Goal: Check status: Check status

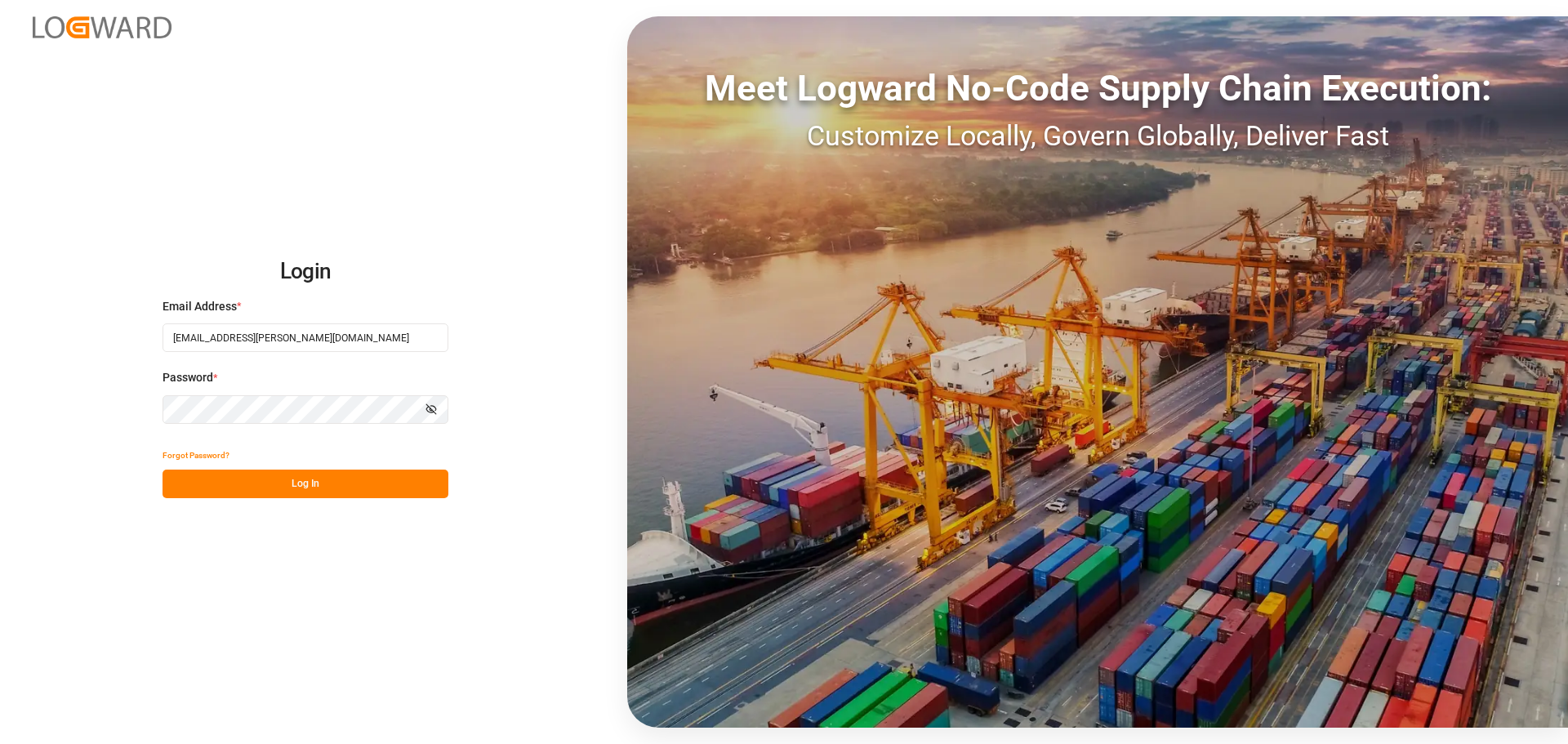
click at [289, 485] on button "Log In" at bounding box center [305, 484] width 286 height 29
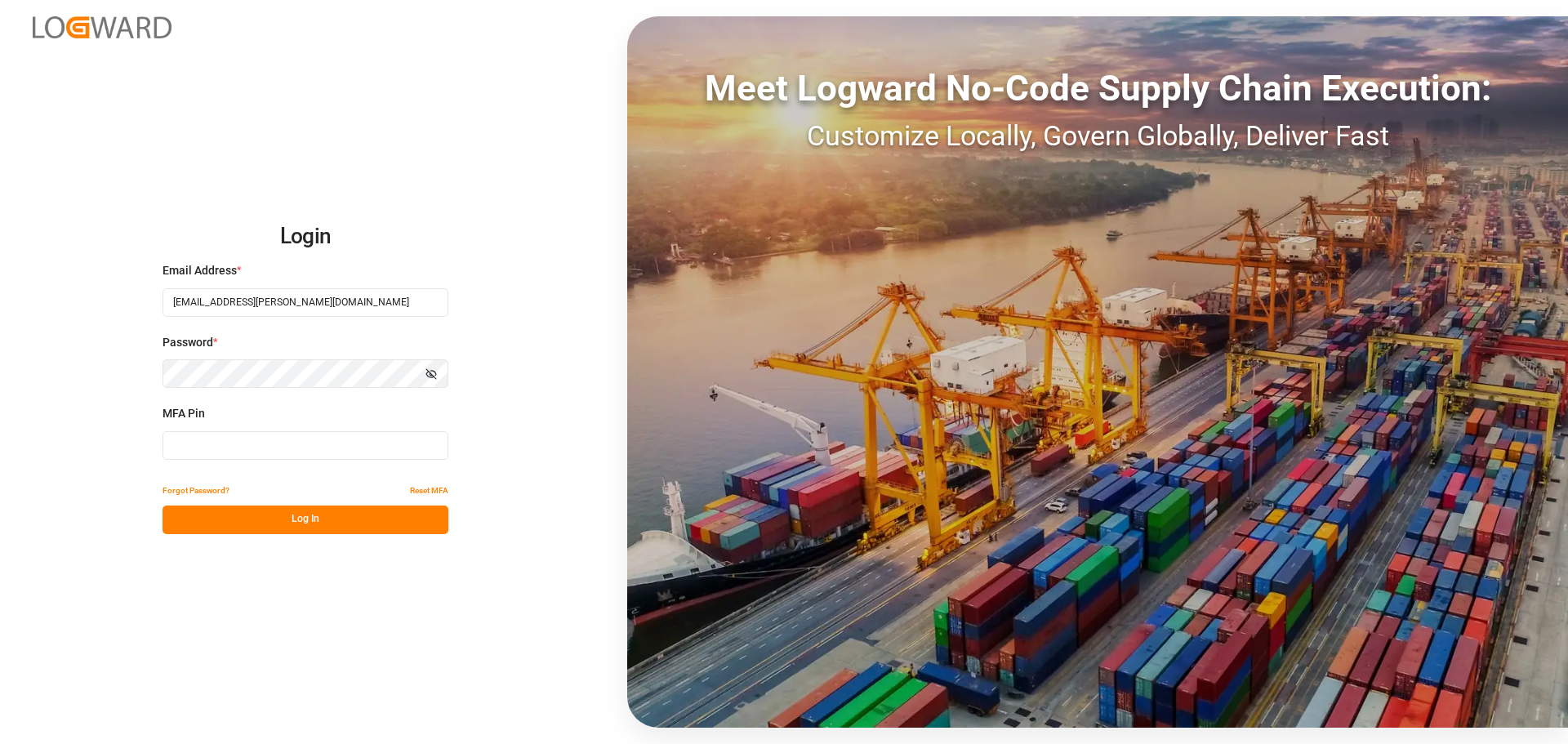
click at [254, 444] on input at bounding box center [305, 445] width 286 height 29
type input "SriSaiPeriyava22!"
drag, startPoint x: 257, startPoint y: 448, endPoint x: 94, endPoint y: 448, distance: 163.0
click at [94, 448] on div "Login Email Address * shyamala.mantha@jamindustries.com Password * Show passwor…" at bounding box center [784, 372] width 1568 height 744
click at [257, 527] on button "Log In" at bounding box center [305, 520] width 286 height 29
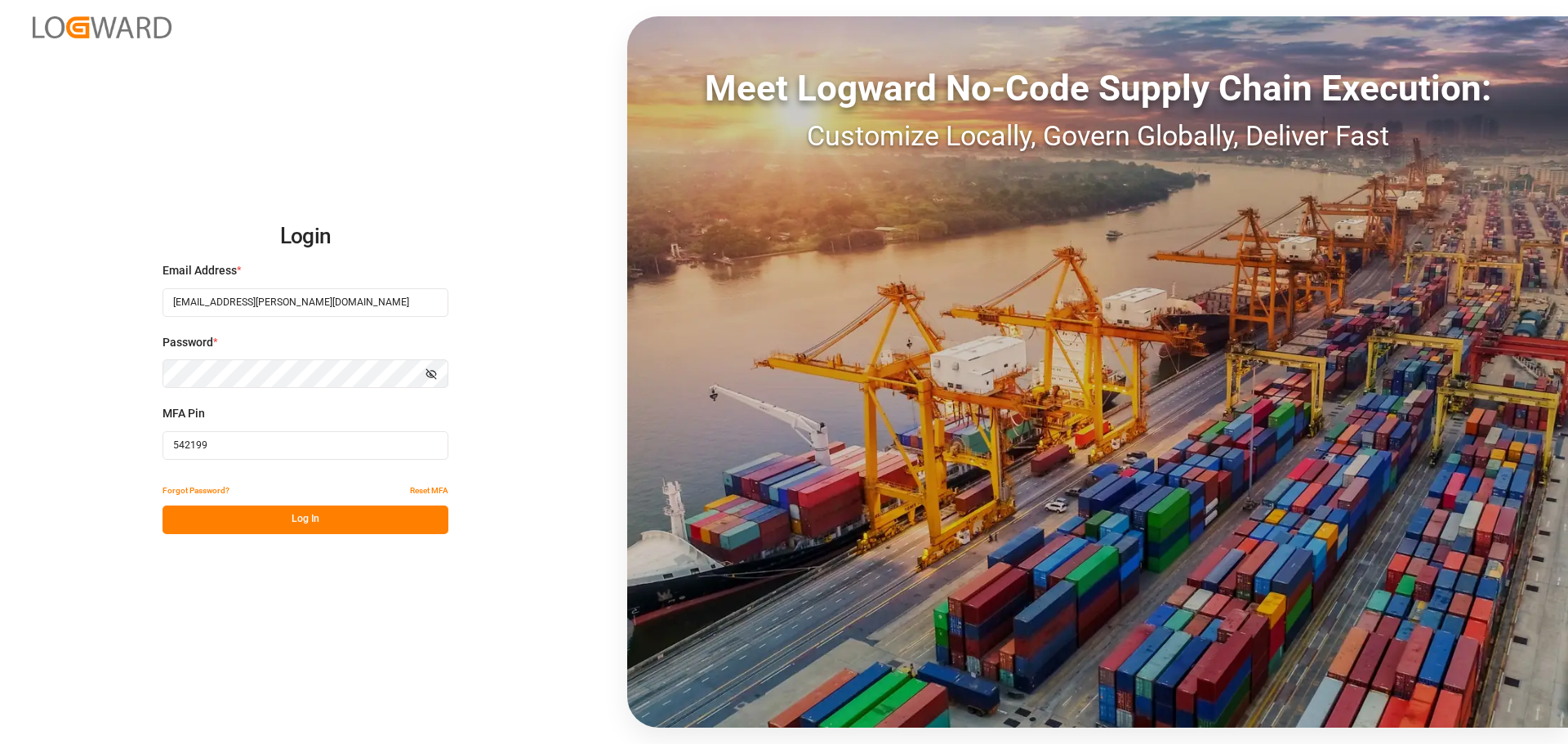
drag, startPoint x: 231, startPoint y: 447, endPoint x: 144, endPoint y: 441, distance: 87.2
click at [144, 441] on div "Login Email Address * shyamala.mantha@jamindustries.com Password * Show passwor…" at bounding box center [784, 372] width 1568 height 744
click at [237, 449] on input "542199" at bounding box center [305, 445] width 286 height 29
drag, startPoint x: 237, startPoint y: 448, endPoint x: 127, endPoint y: 449, distance: 110.0
click at [127, 449] on div "Login Email Address * shyamala.mantha@jamindustries.com Password * Show passwor…" at bounding box center [784, 372] width 1568 height 744
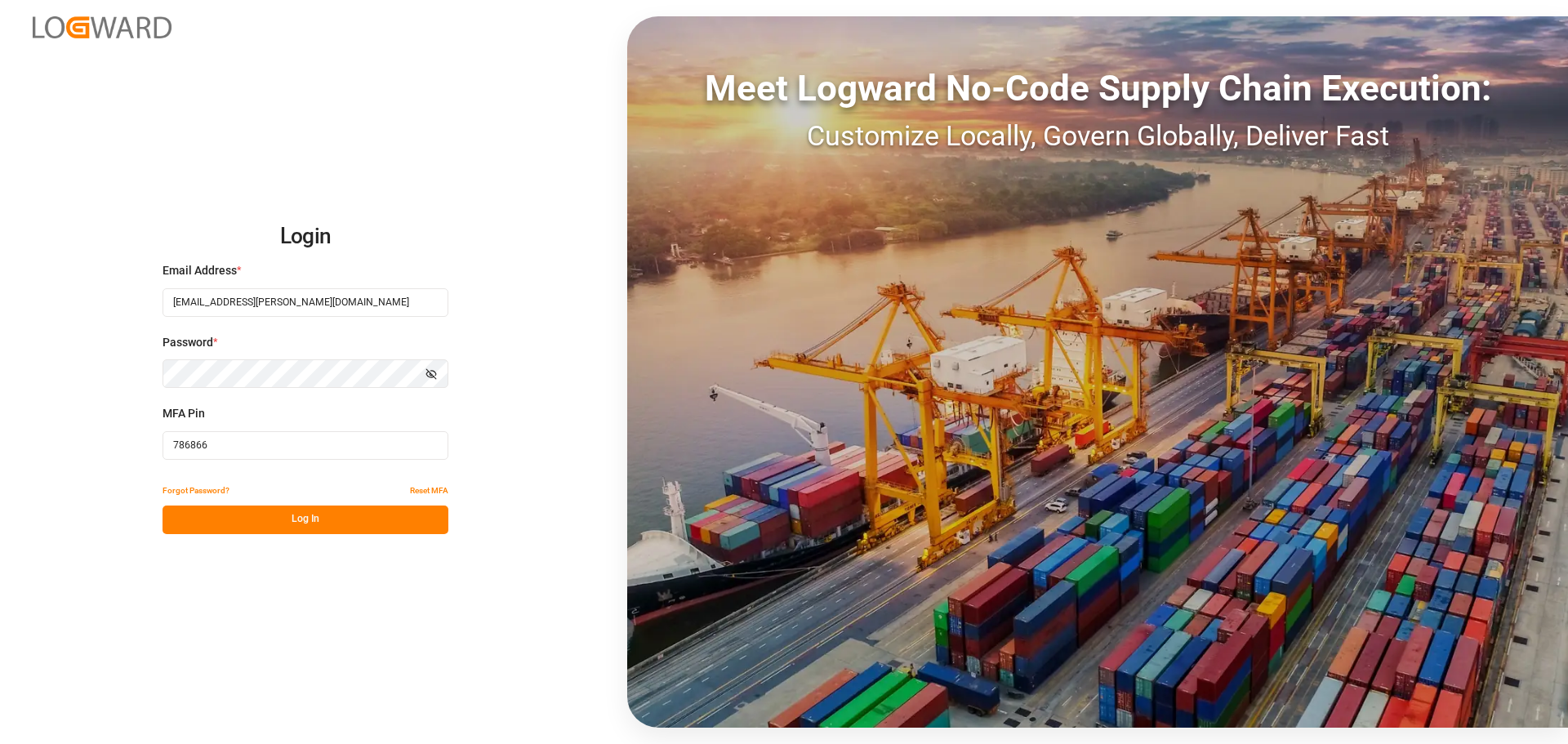
type input "786866"
click at [198, 515] on button "Log In" at bounding box center [305, 520] width 286 height 29
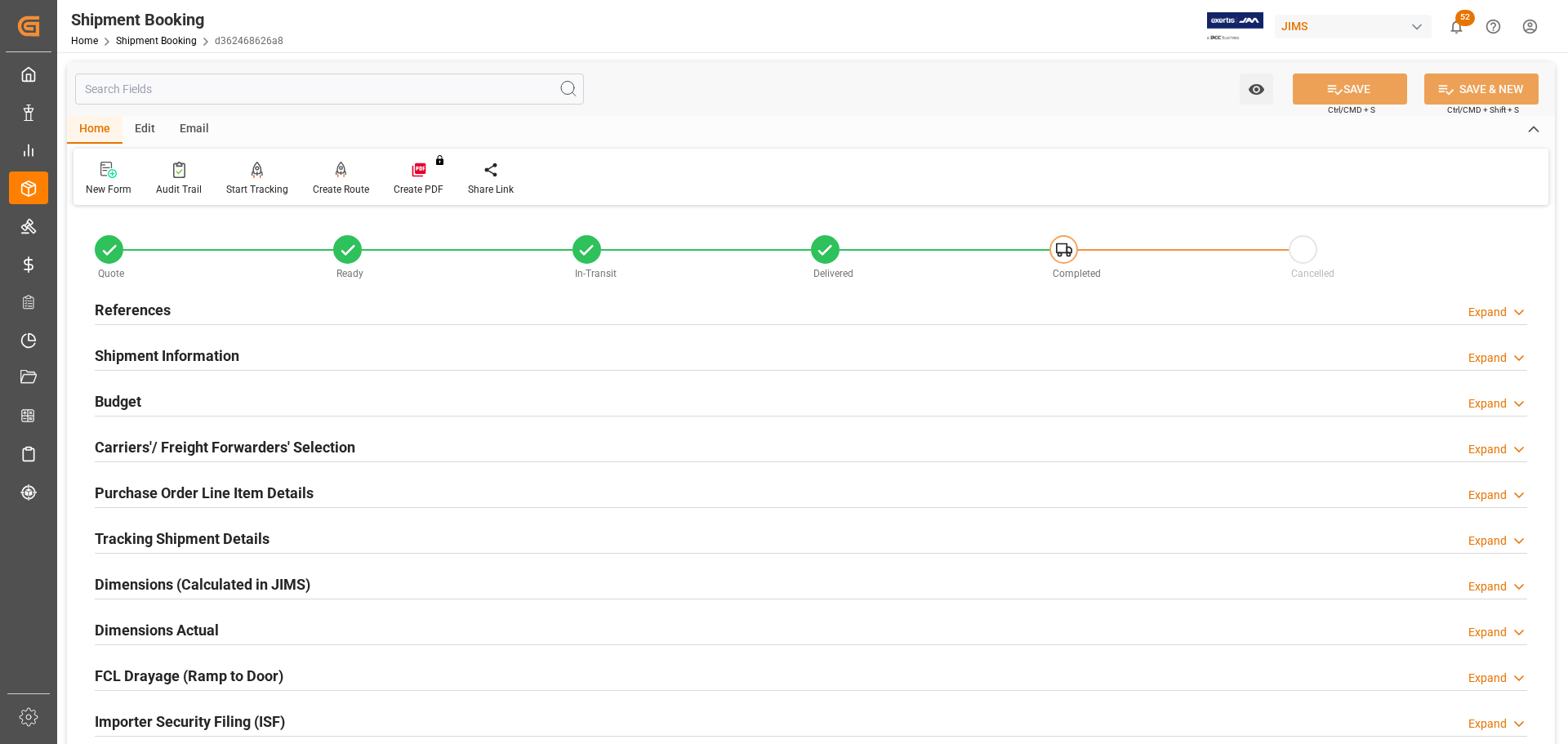
click at [148, 308] on h2 "References" at bounding box center [132, 310] width 76 height 22
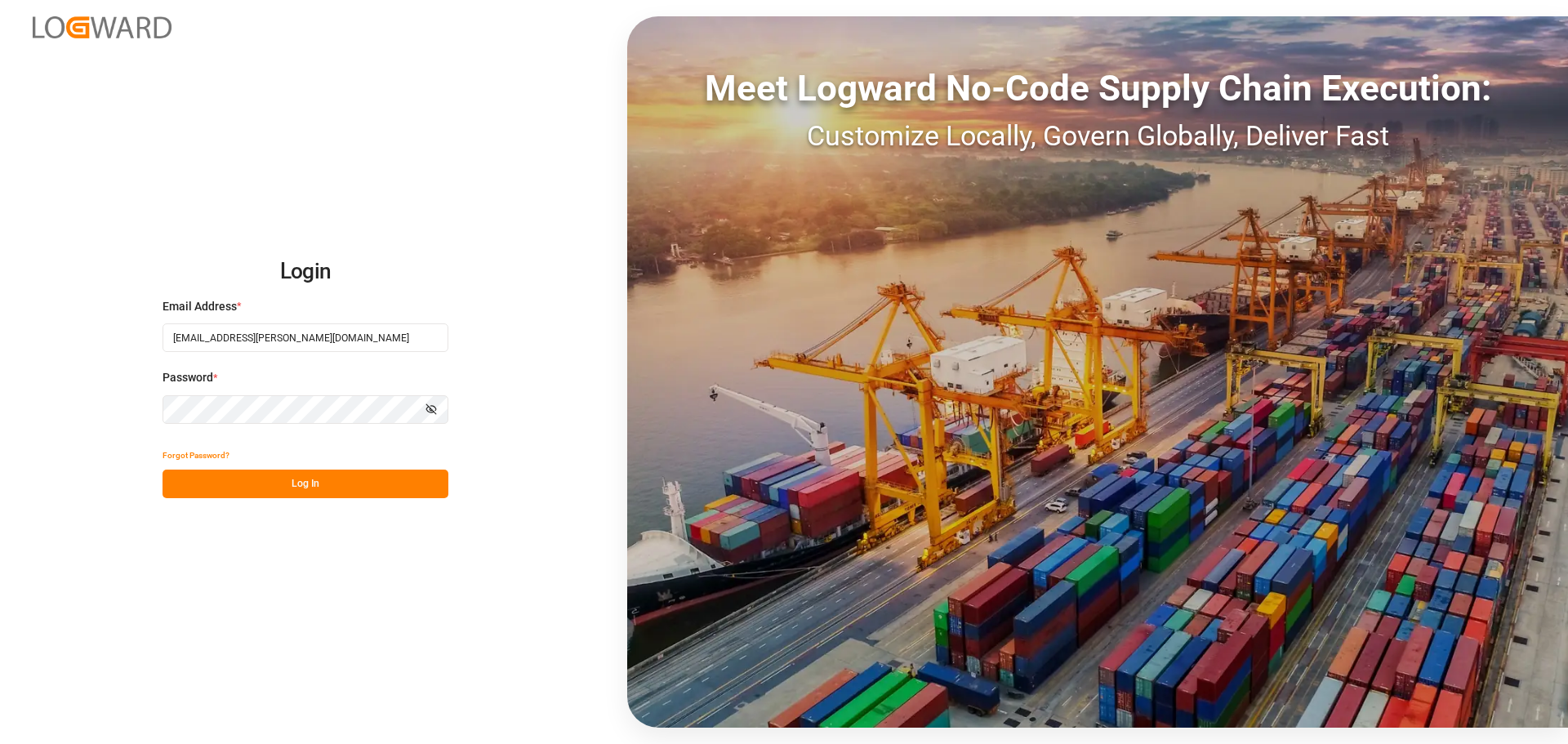
click at [210, 485] on button "Log In" at bounding box center [305, 484] width 286 height 29
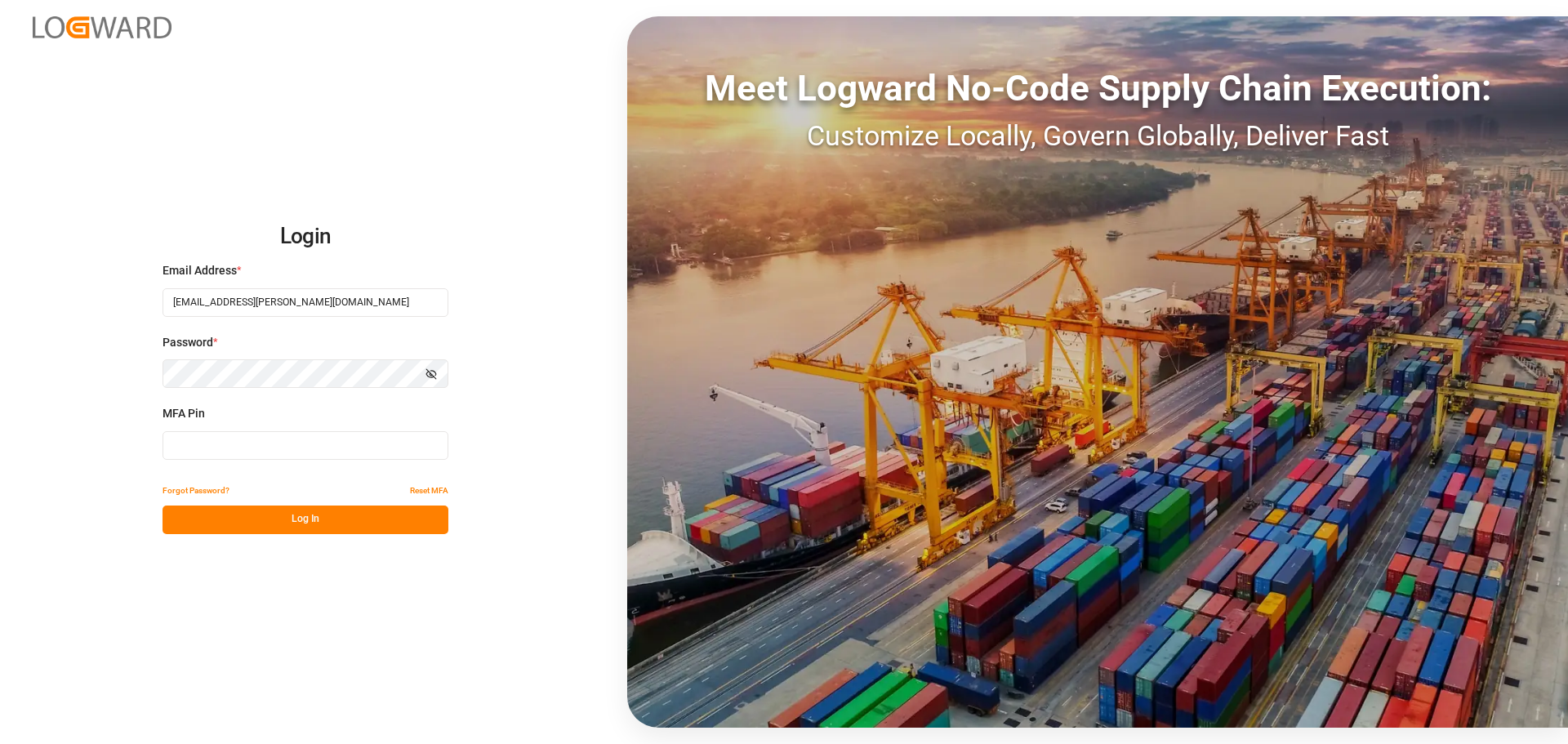
click at [191, 434] on input at bounding box center [305, 445] width 286 height 29
type input "7"
type input "493718"
click at [240, 521] on button "Log In" at bounding box center [305, 520] width 286 height 29
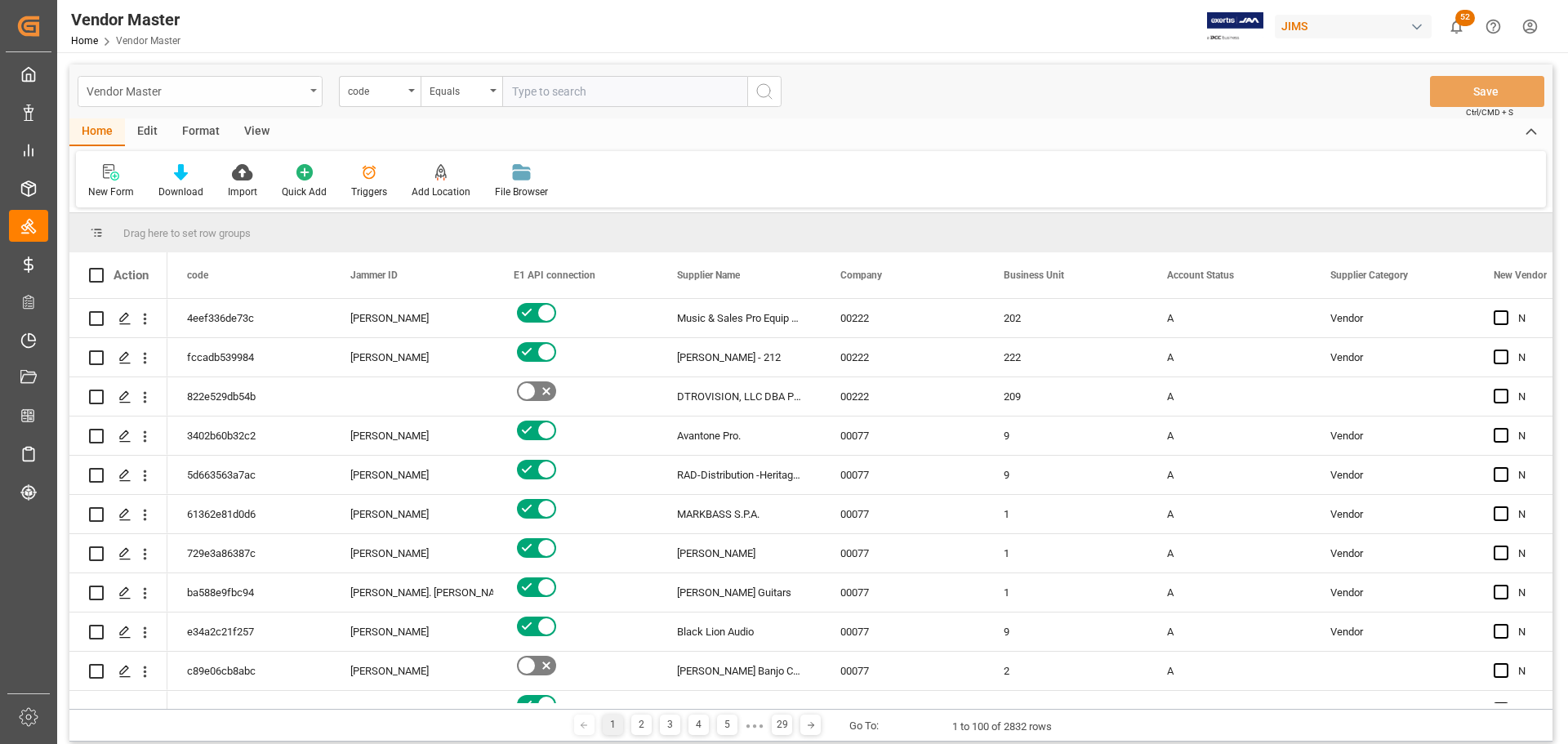
click at [314, 87] on div "Vendor Master" at bounding box center [200, 91] width 245 height 31
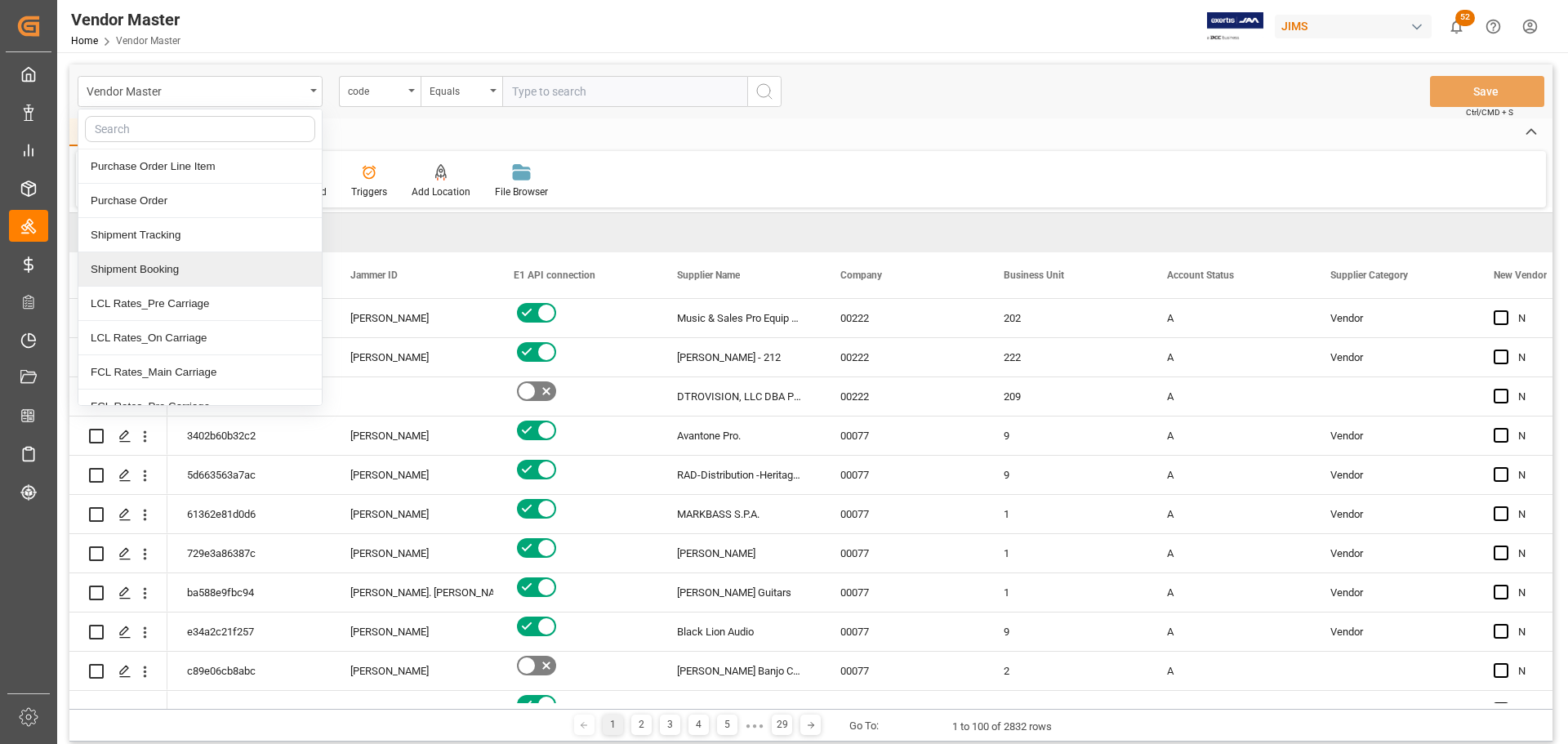
click at [168, 275] on div "Shipment Booking" at bounding box center [200, 269] width 243 height 34
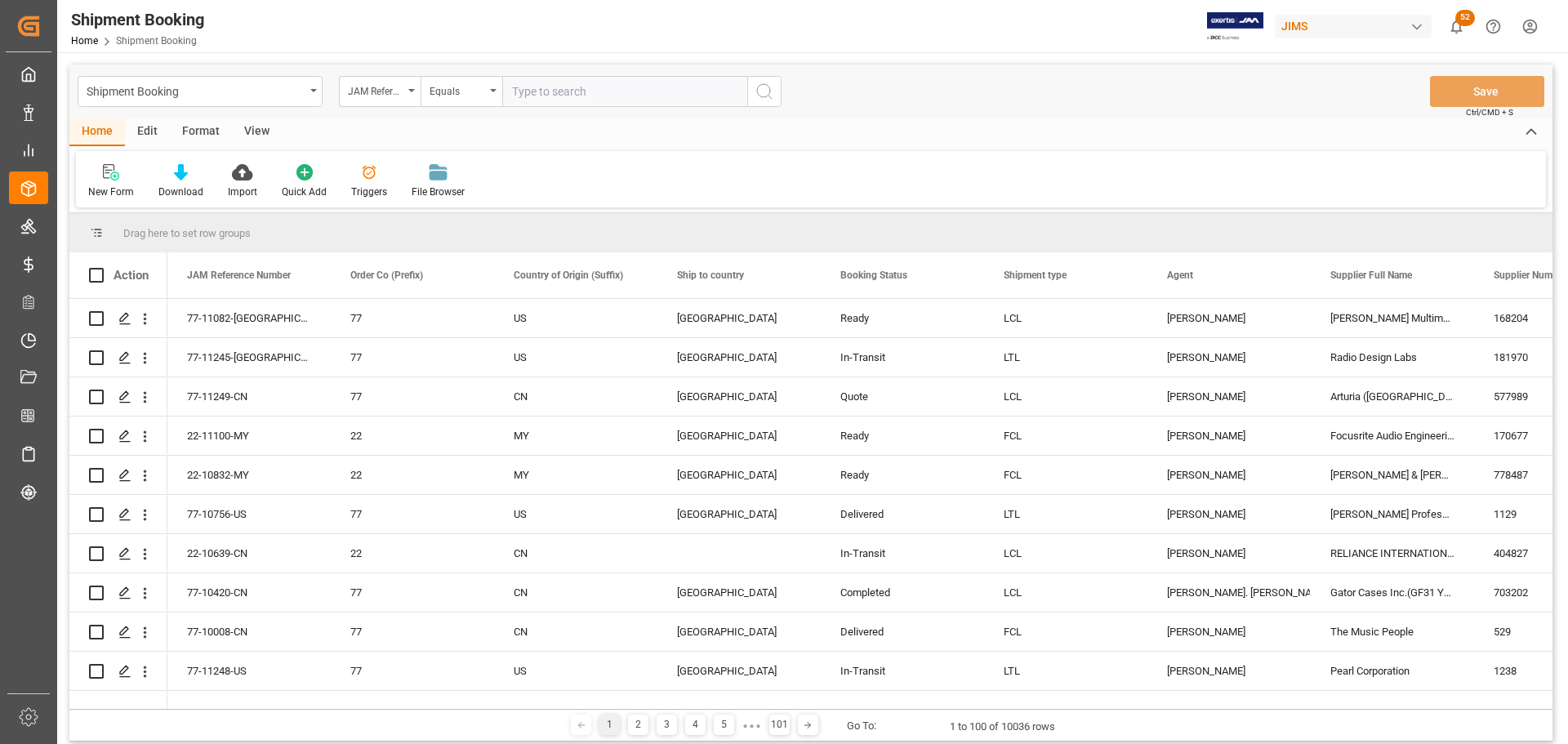
click at [555, 97] on input "text" at bounding box center [625, 91] width 245 height 31
paste input "77-10620-DE"
type input "77-10620-DE"
click at [761, 91] on icon "search button" at bounding box center [764, 91] width 19 height 19
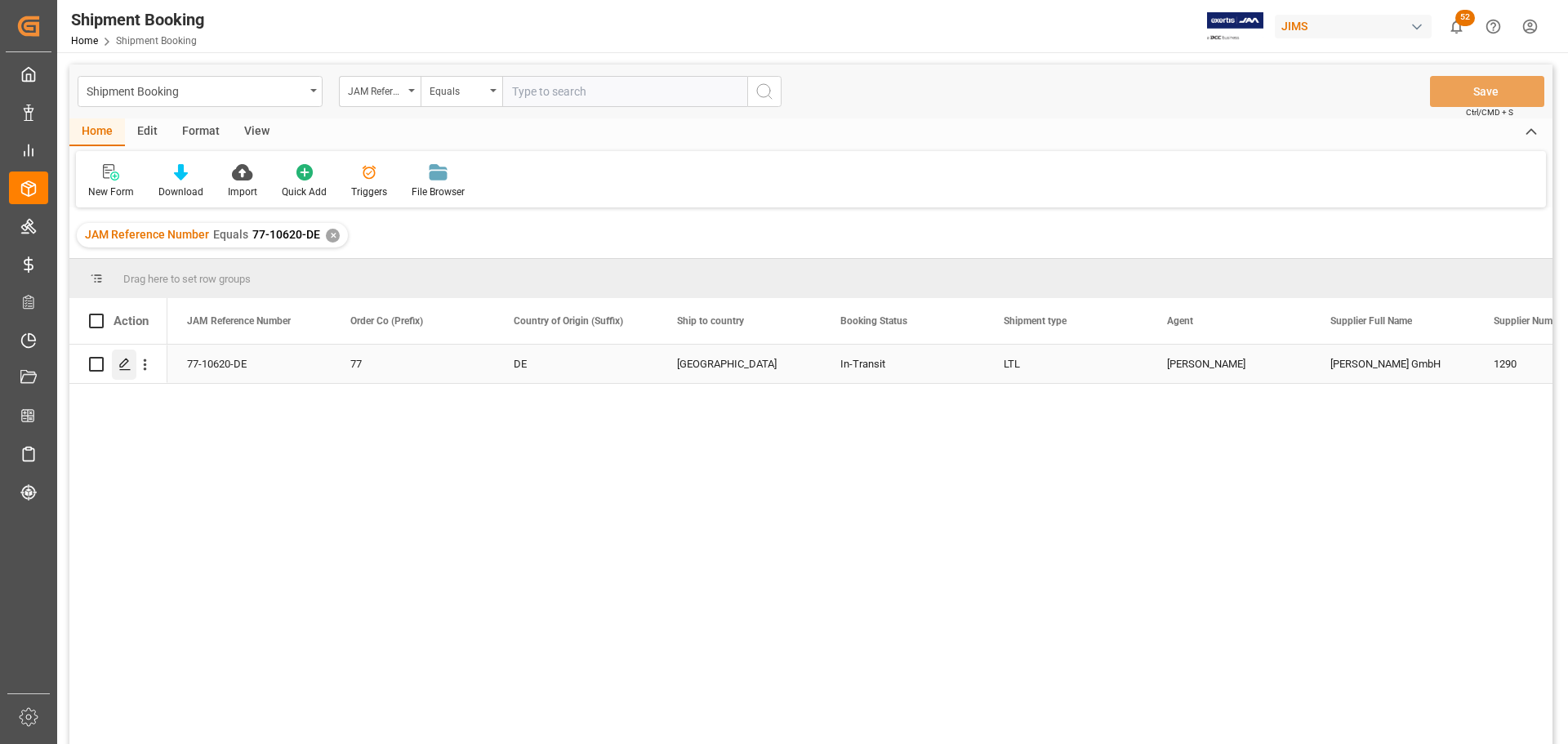
click at [121, 368] on icon "Press SPACE to select this row." at bounding box center [125, 365] width 13 height 13
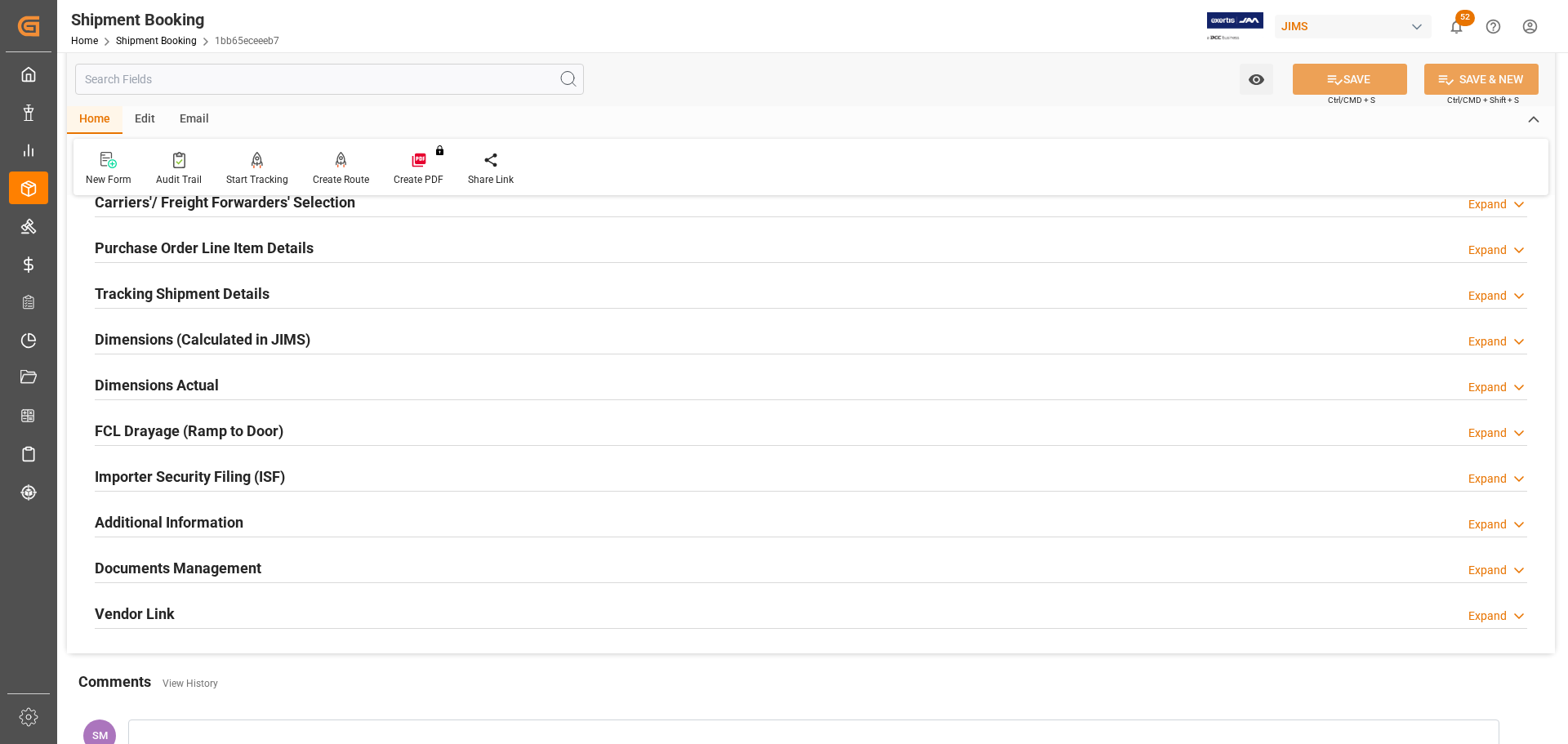
scroll to position [327, 0]
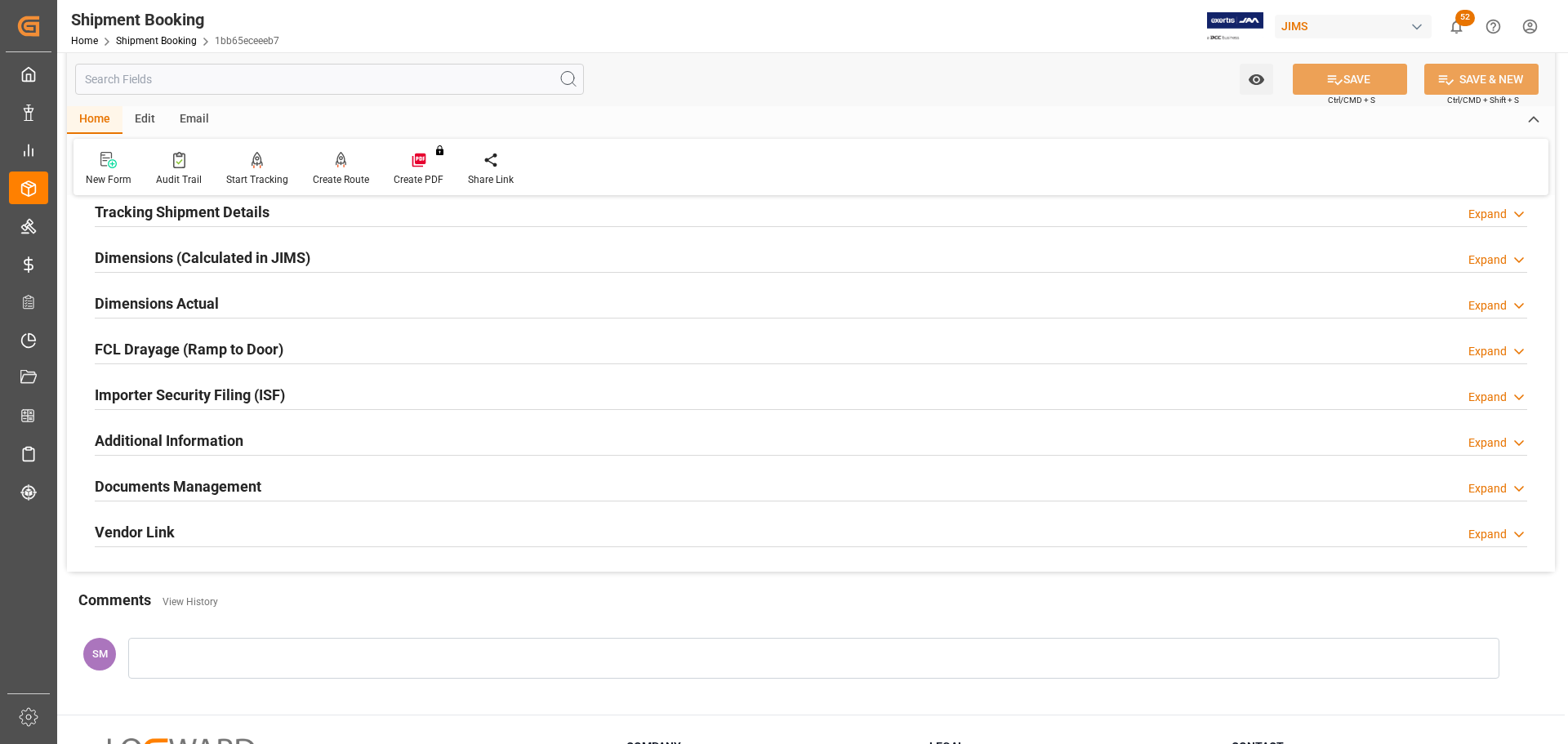
click at [169, 480] on h2 "Documents Management" at bounding box center [178, 486] width 167 height 22
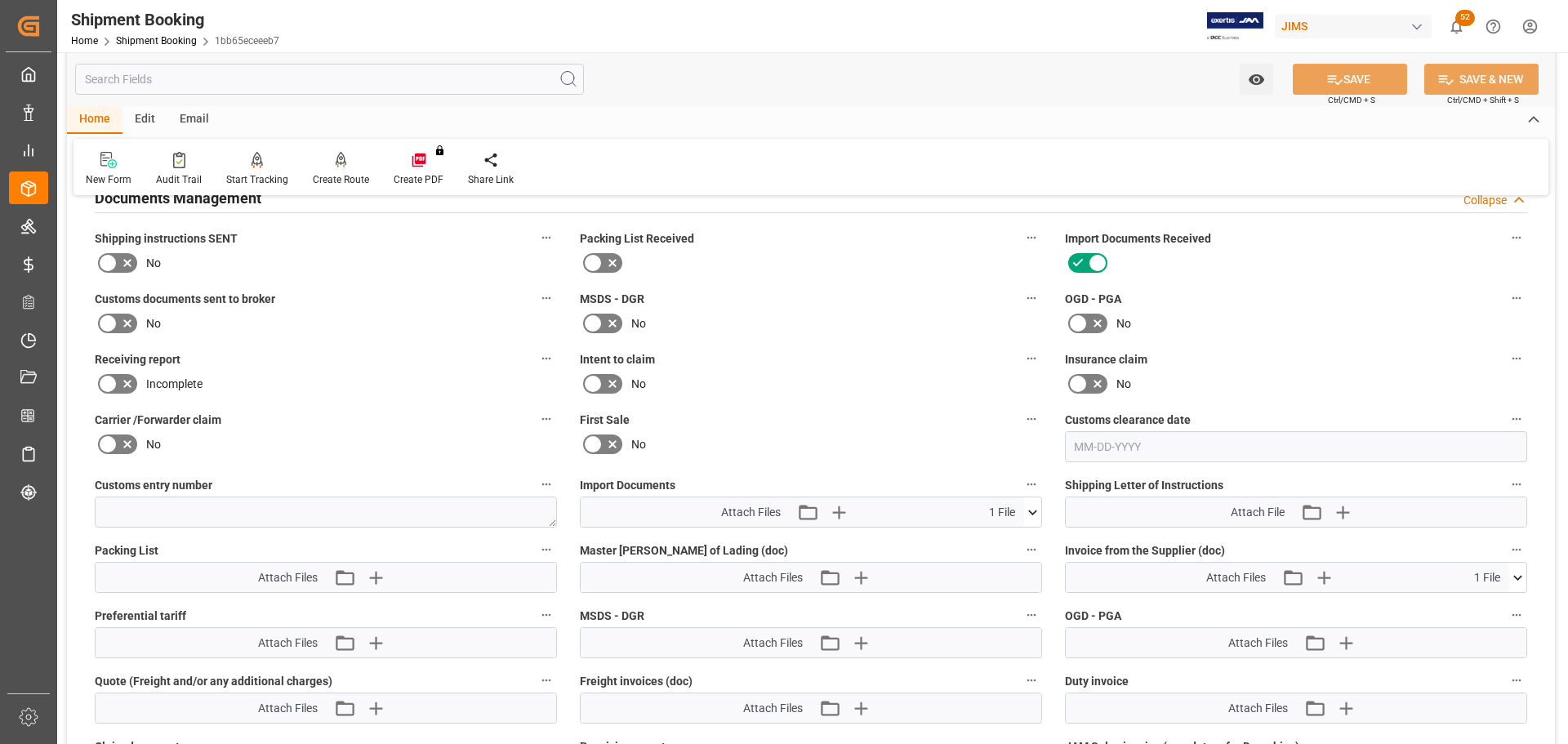
scroll to position [653, 0]
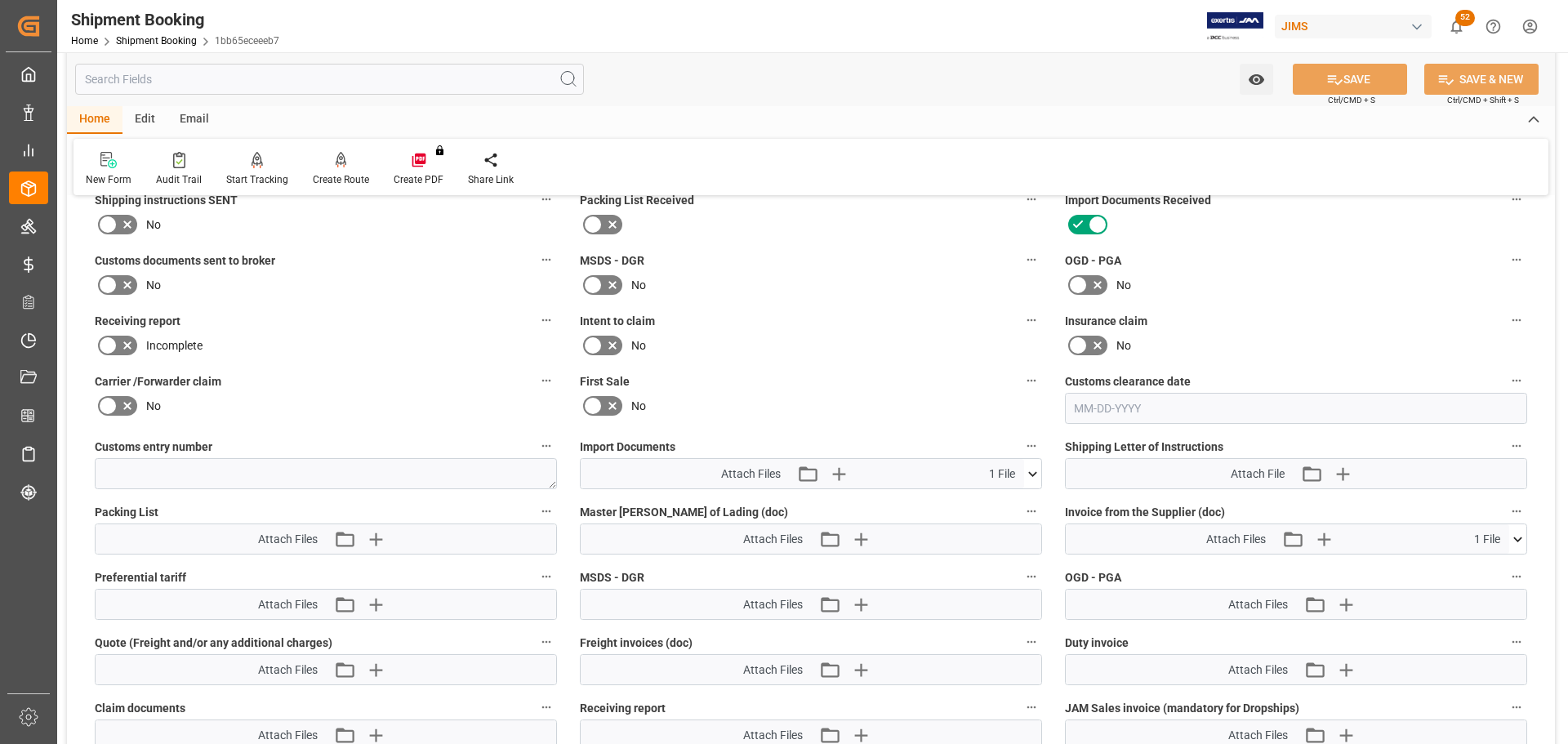
click at [1519, 538] on icon at bounding box center [1518, 539] width 17 height 17
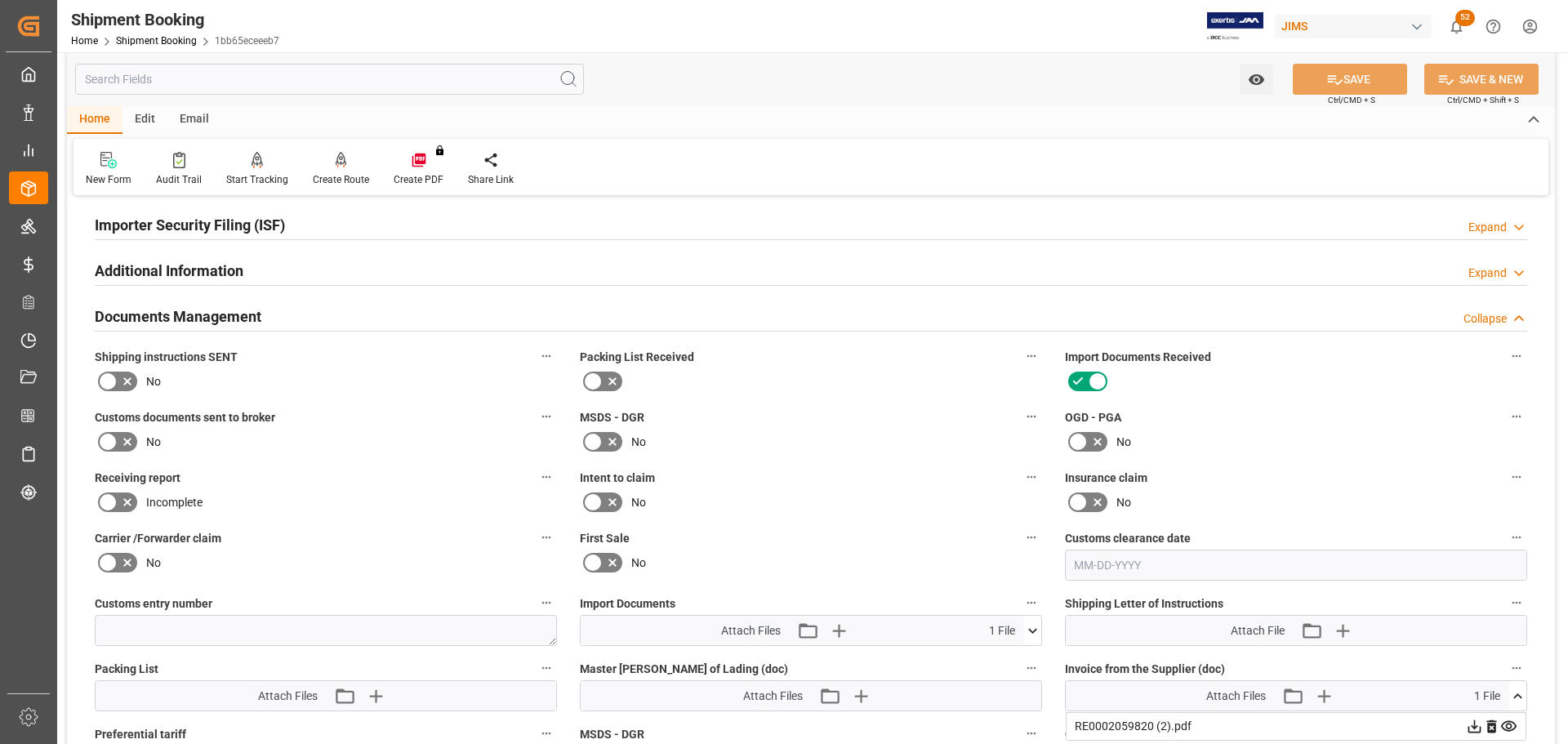
scroll to position [490, 0]
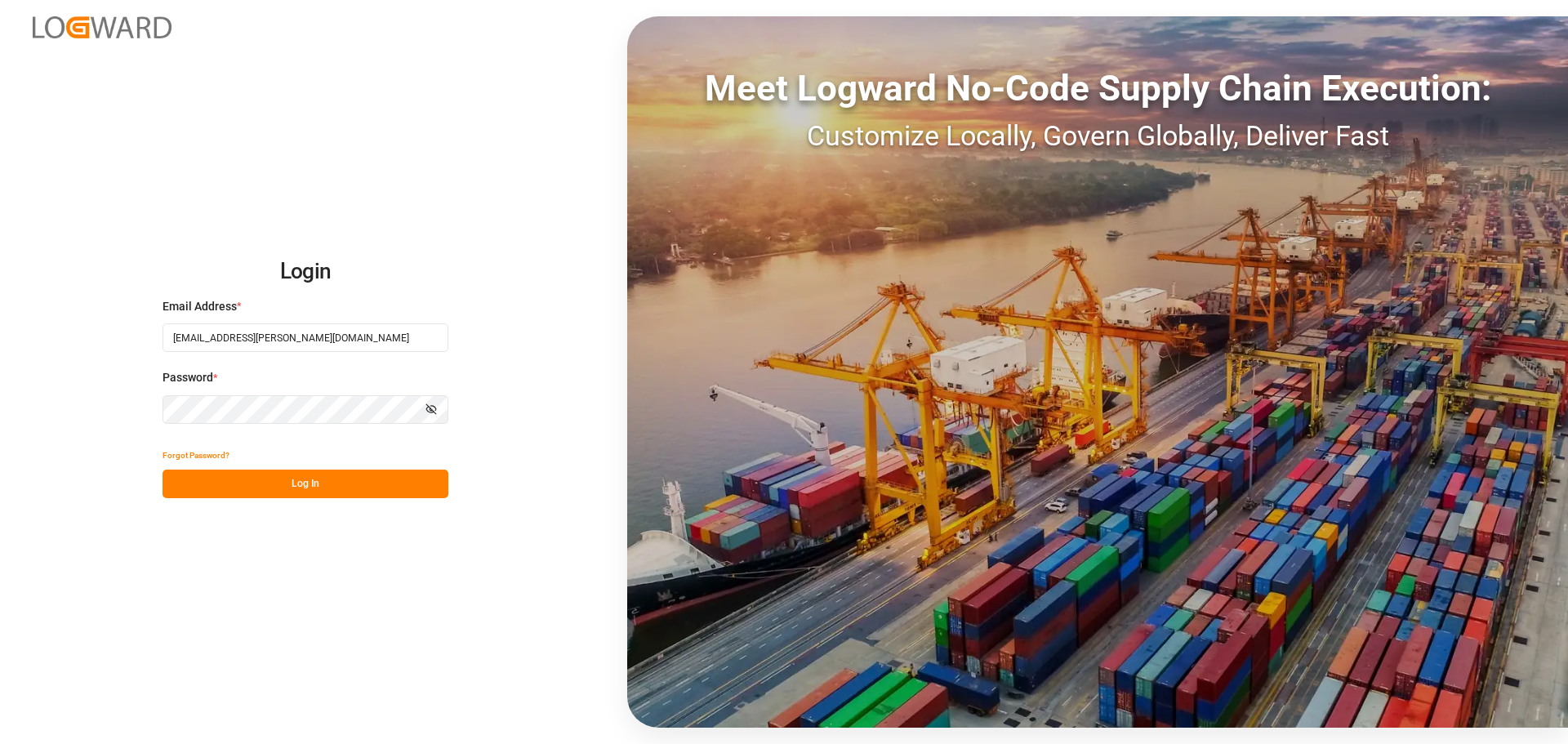
click at [288, 492] on button "Log In" at bounding box center [305, 484] width 286 height 29
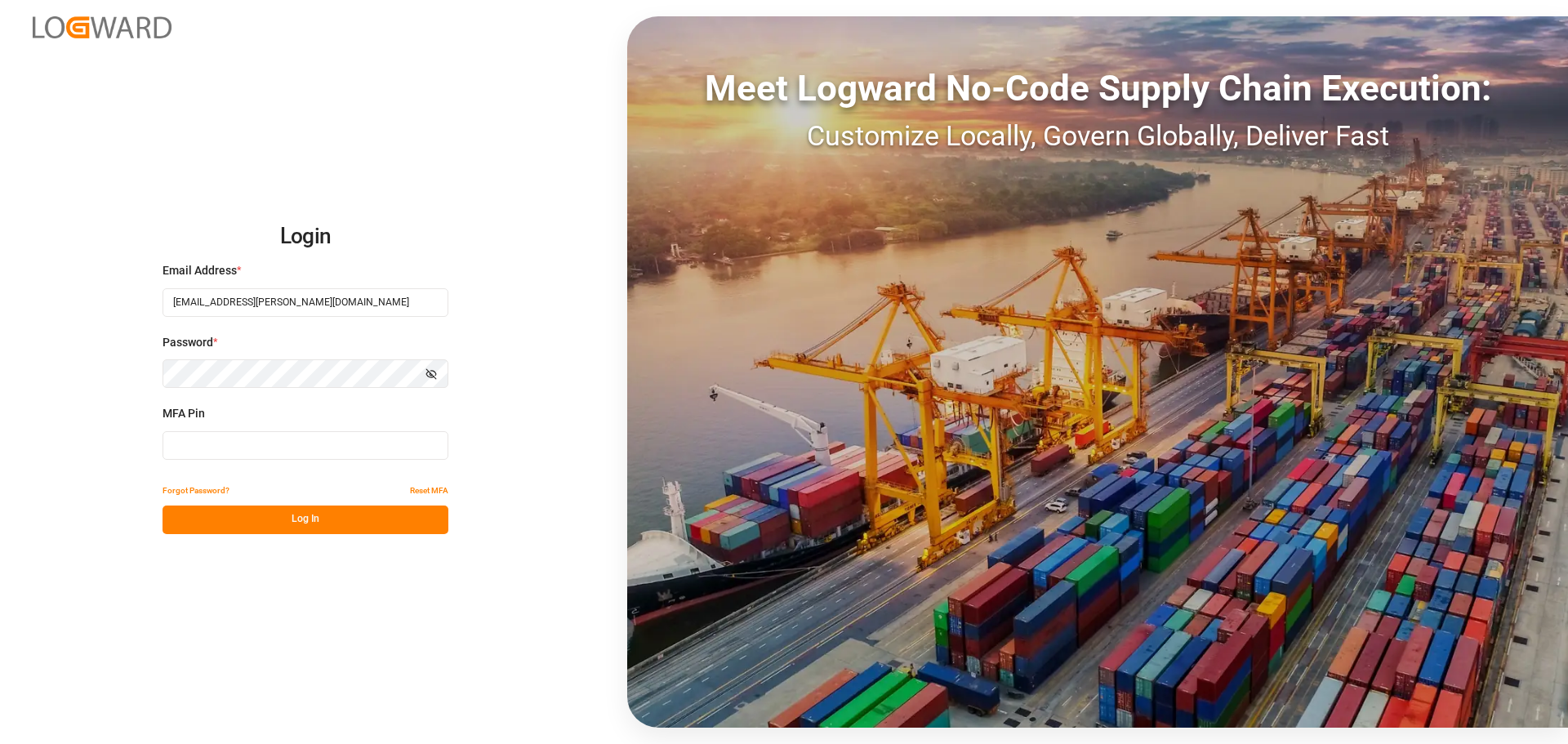
click at [194, 419] on span "MFA Pin" at bounding box center [184, 414] width 43 height 17
click at [187, 445] on input at bounding box center [305, 445] width 286 height 29
click at [215, 441] on input at bounding box center [305, 445] width 286 height 29
type input "832979"
click at [371, 517] on button "Log In" at bounding box center [305, 520] width 286 height 29
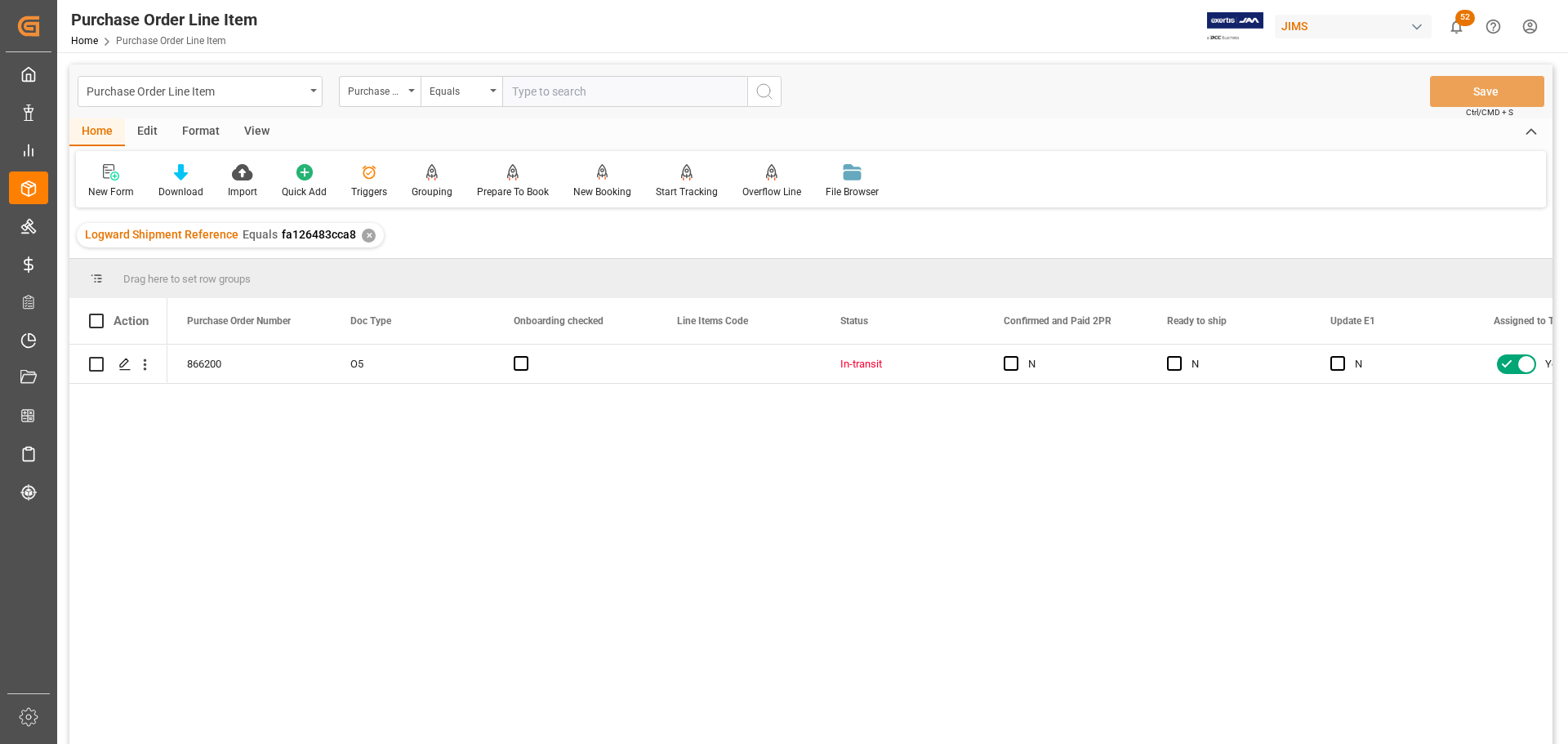
click at [254, 125] on div "View" at bounding box center [257, 132] width 49 height 28
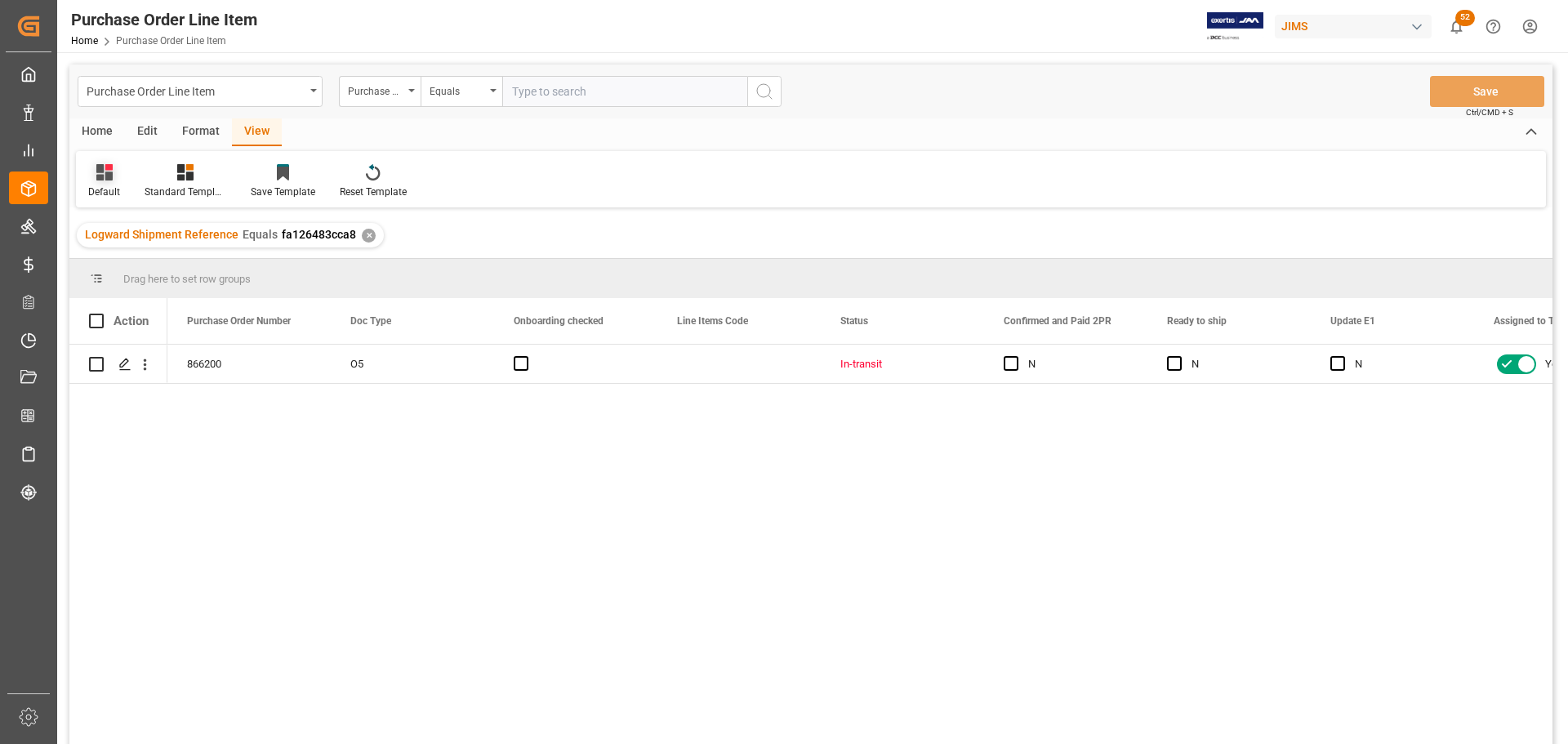
click at [97, 191] on div "Default" at bounding box center [104, 192] width 32 height 15
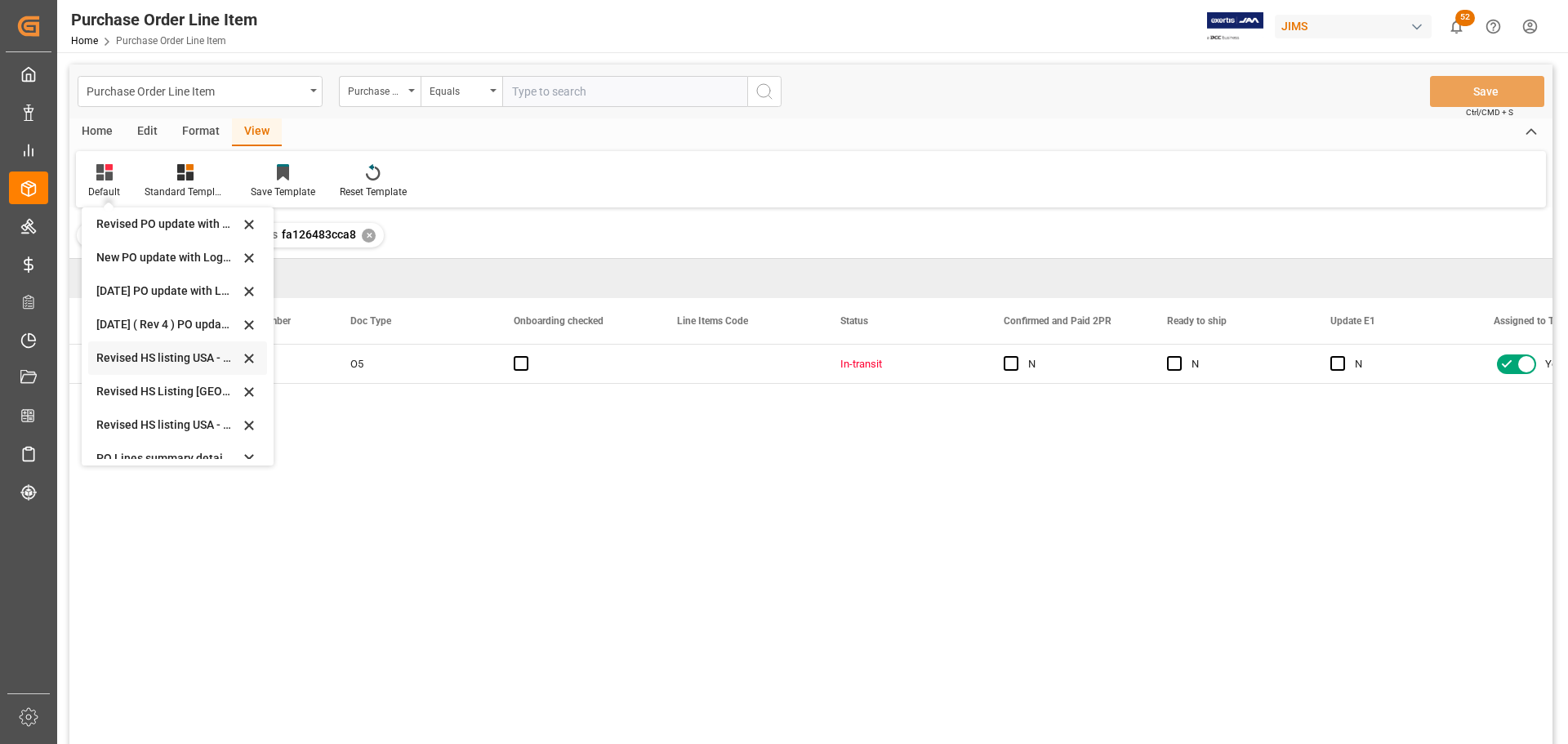
scroll to position [458, 0]
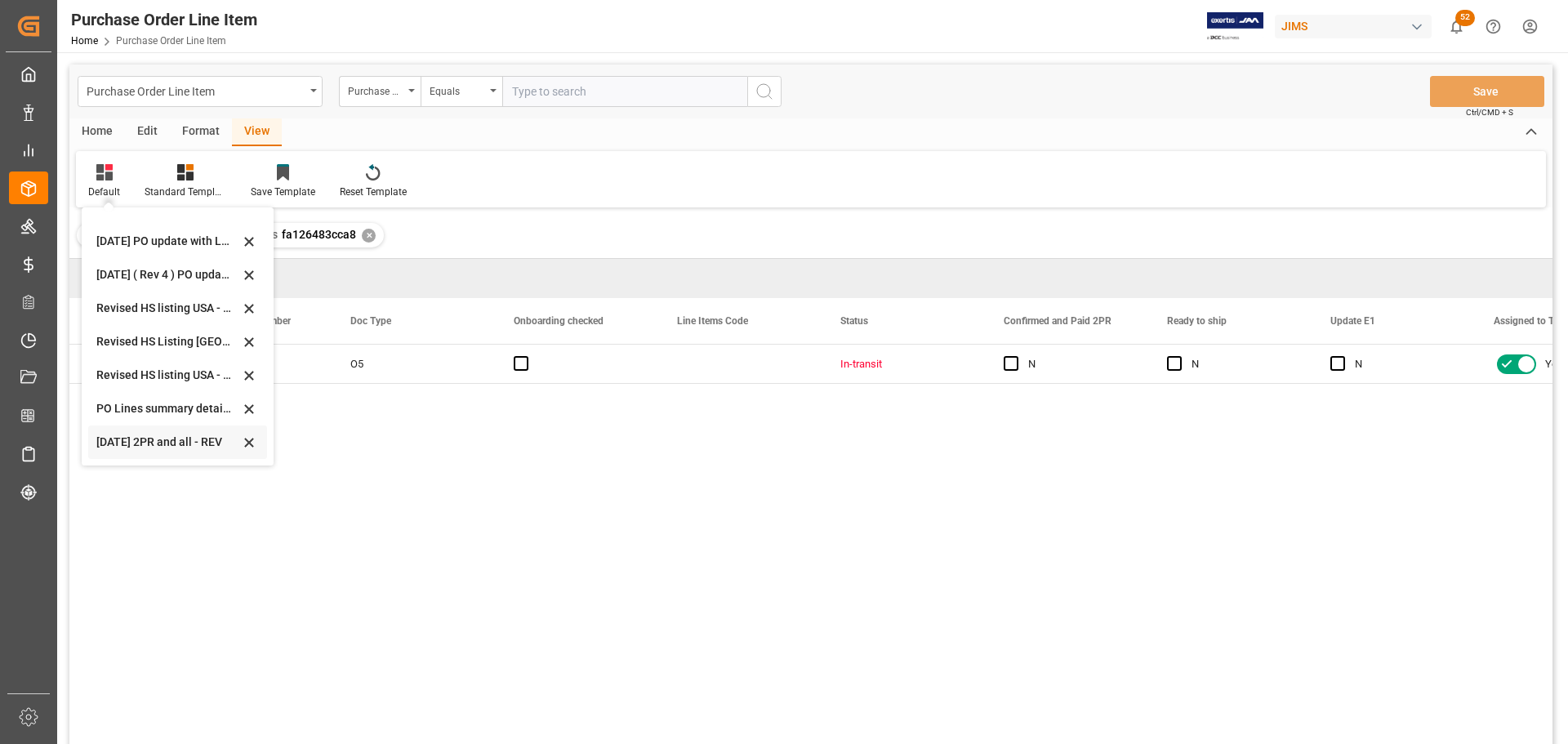
click at [140, 443] on div "Sept 2025 2PR and all - REV" at bounding box center [168, 442] width 143 height 17
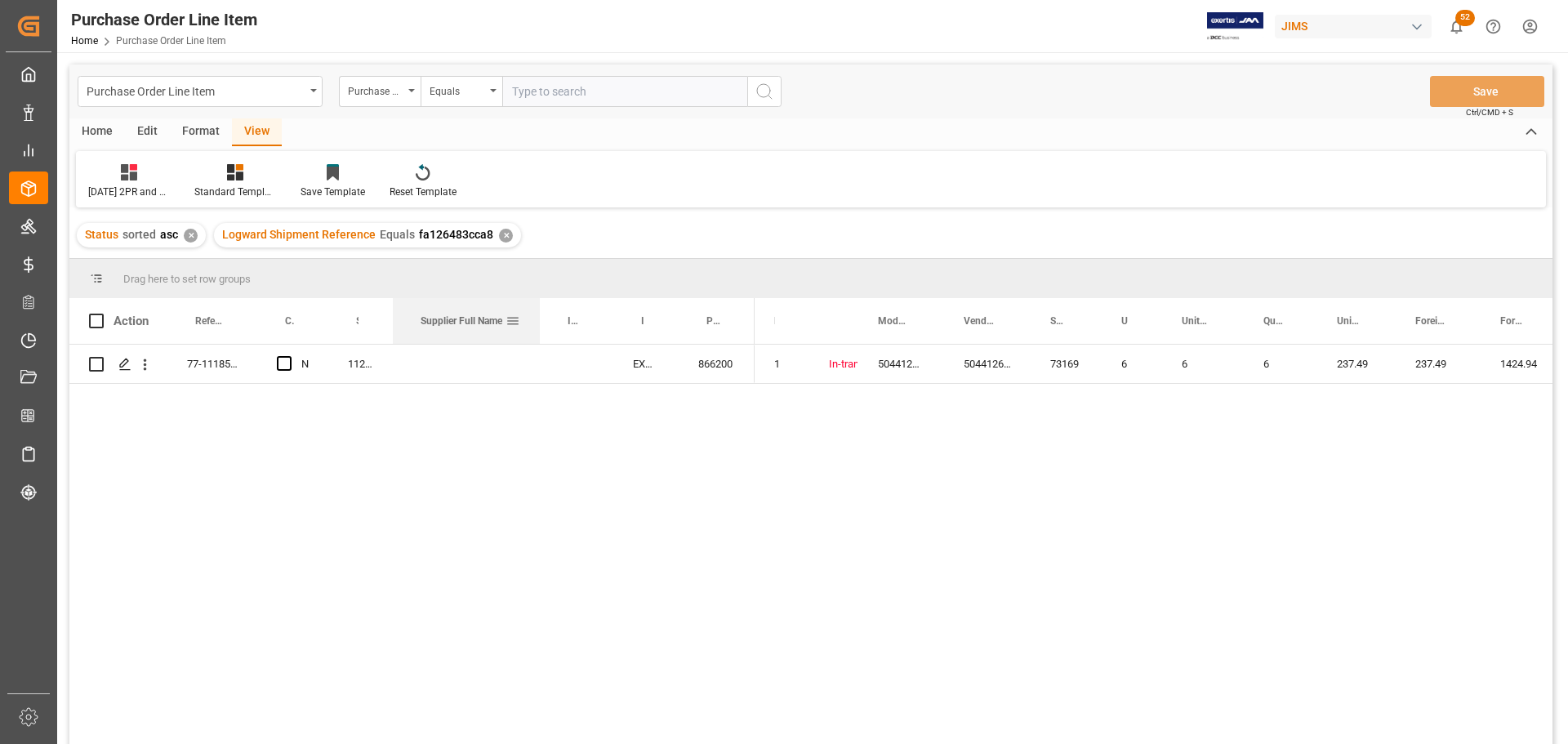
drag, startPoint x: 458, startPoint y: 310, endPoint x: 537, endPoint y: 330, distance: 81.5
click at [537, 330] on div at bounding box center [540, 321] width 7 height 46
drag, startPoint x: 1098, startPoint y: 318, endPoint x: 1161, endPoint y: 315, distance: 63.1
click at [1177, 324] on div at bounding box center [1181, 321] width 7 height 46
click at [574, 91] on input "text" at bounding box center [625, 91] width 245 height 31
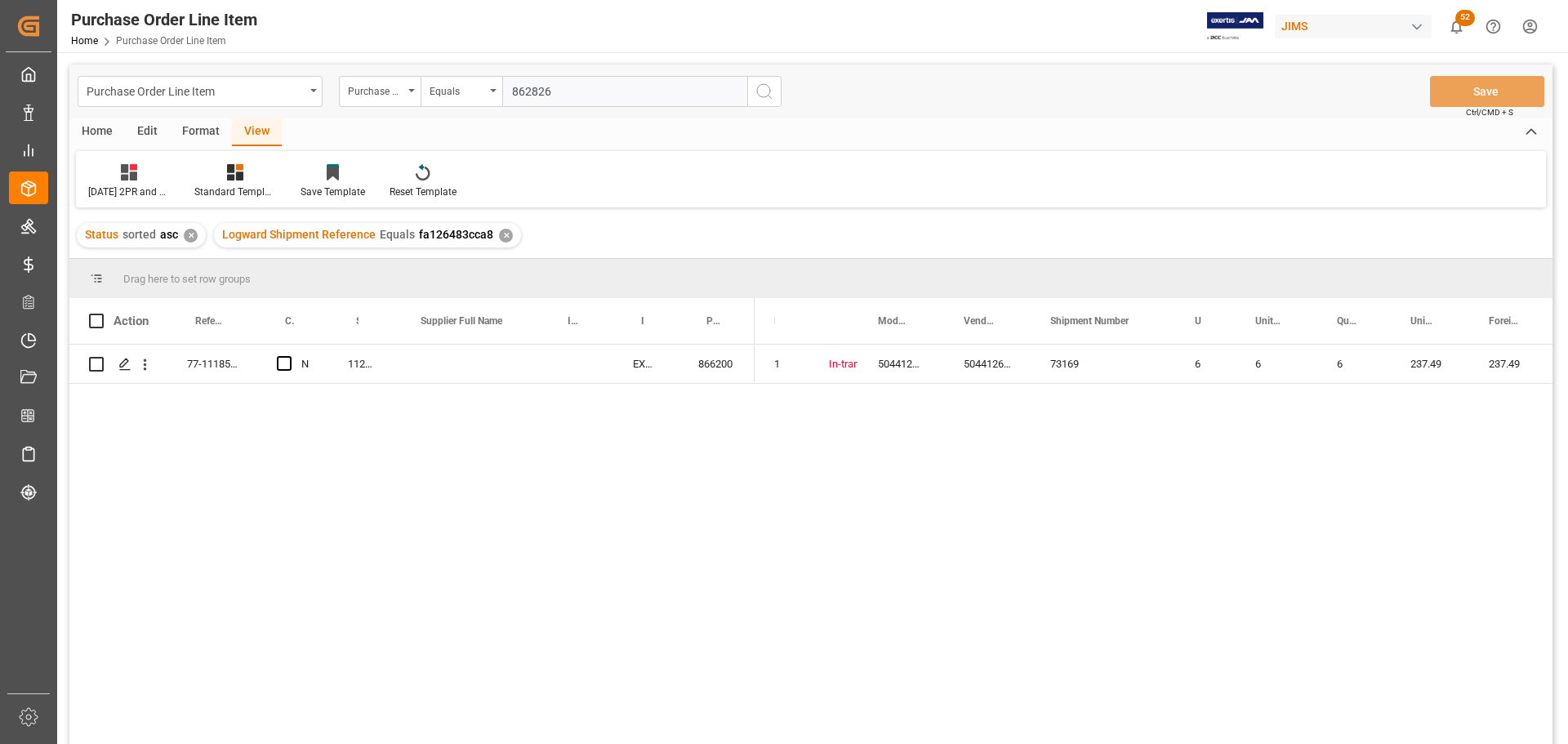
type input "862826"
click at [761, 89] on icon "search button" at bounding box center [764, 91] width 19 height 19
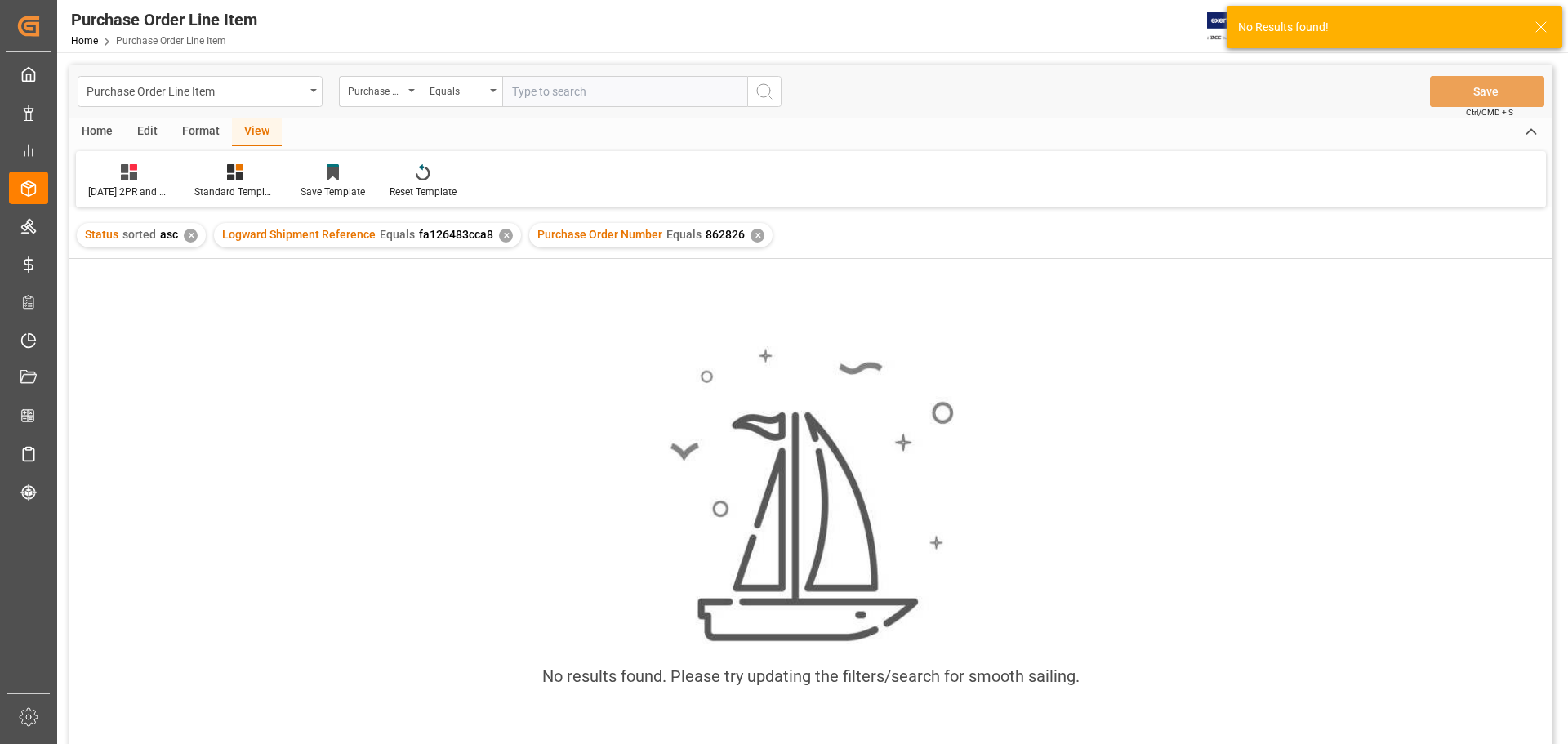
click at [501, 236] on div "✕" at bounding box center [506, 236] width 14 height 14
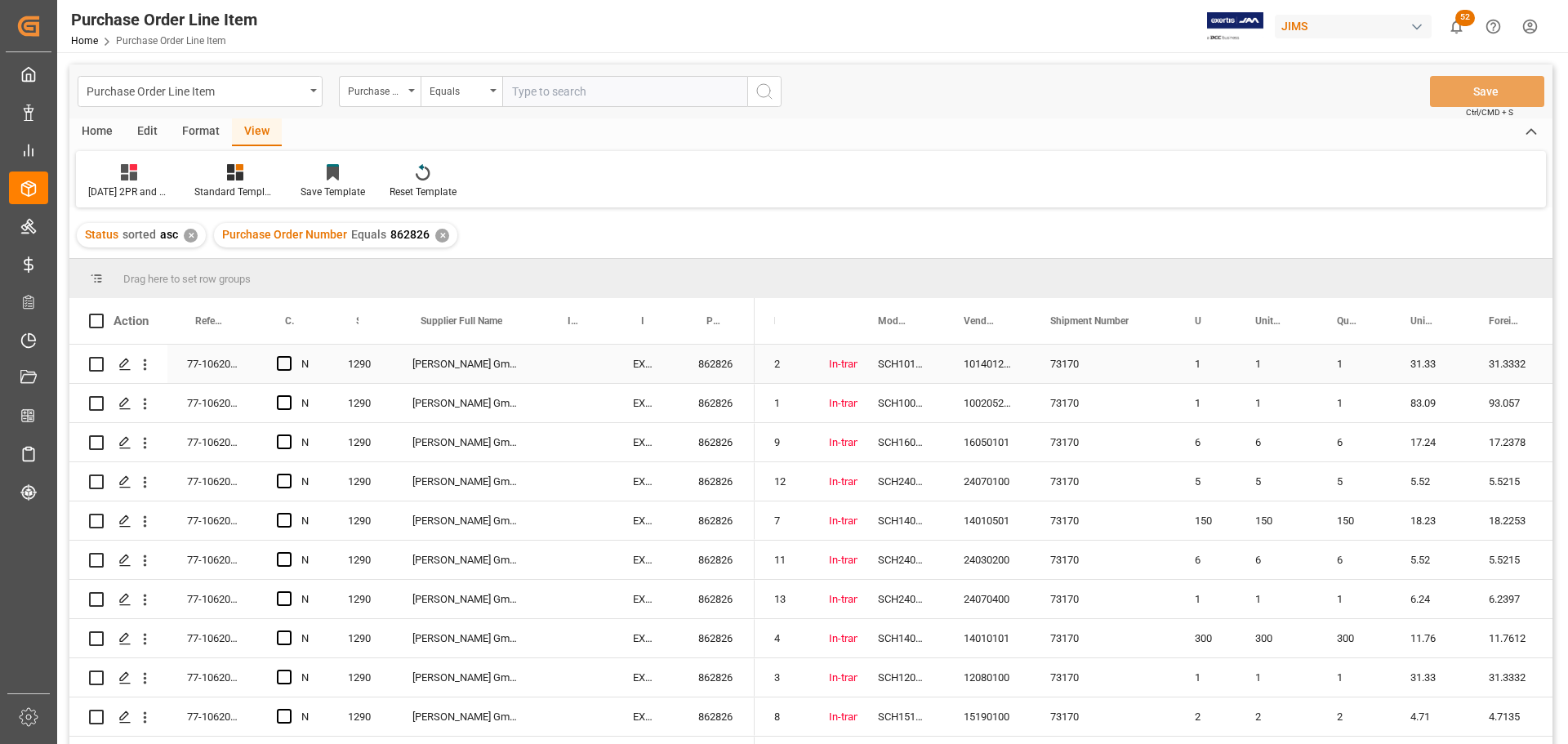
click at [219, 361] on div "77-10620-DE" at bounding box center [212, 364] width 90 height 39
